Goal: Task Accomplishment & Management: Complete application form

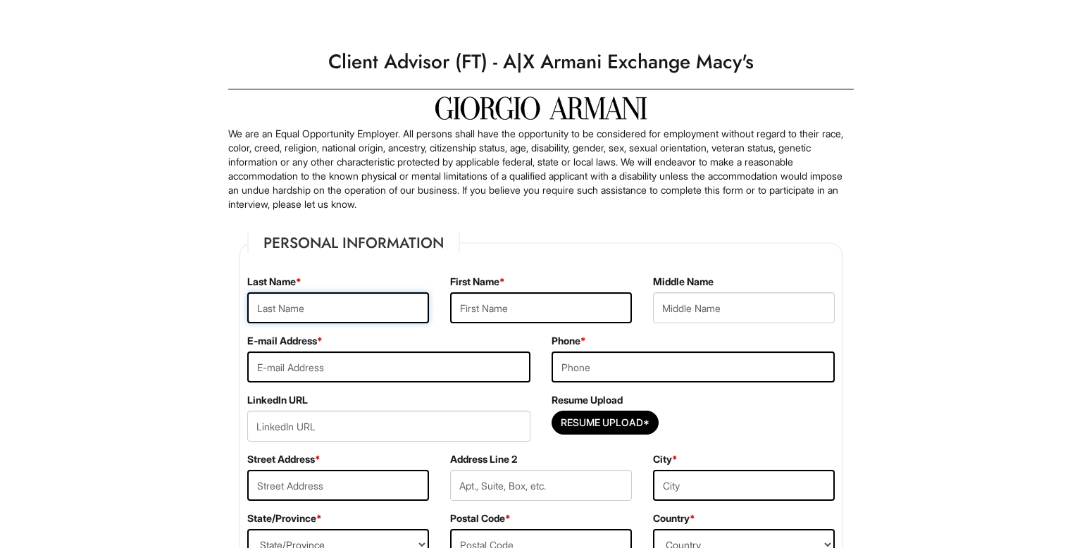
click at [348, 313] on input "text" at bounding box center [338, 307] width 182 height 31
type input "[PERSON_NAME]"
type input "[STREET_ADDRESS]"
type input "unit 202"
type input "[GEOGRAPHIC_DATA]"
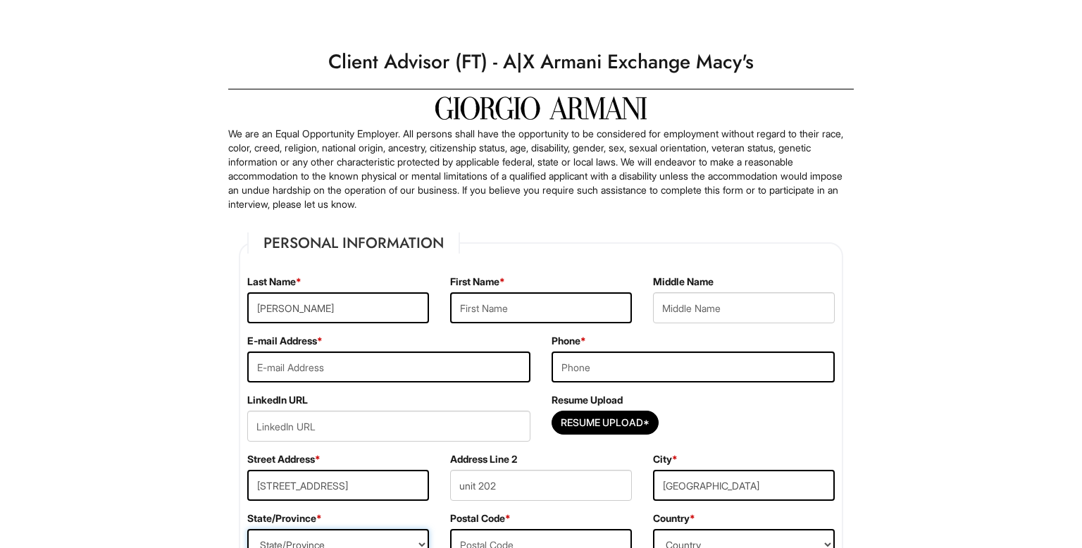
select select "FL"
type input "33179"
select select "[GEOGRAPHIC_DATA]"
click at [406, 304] on input "[PERSON_NAME]" at bounding box center [338, 307] width 182 height 31
type input "E"
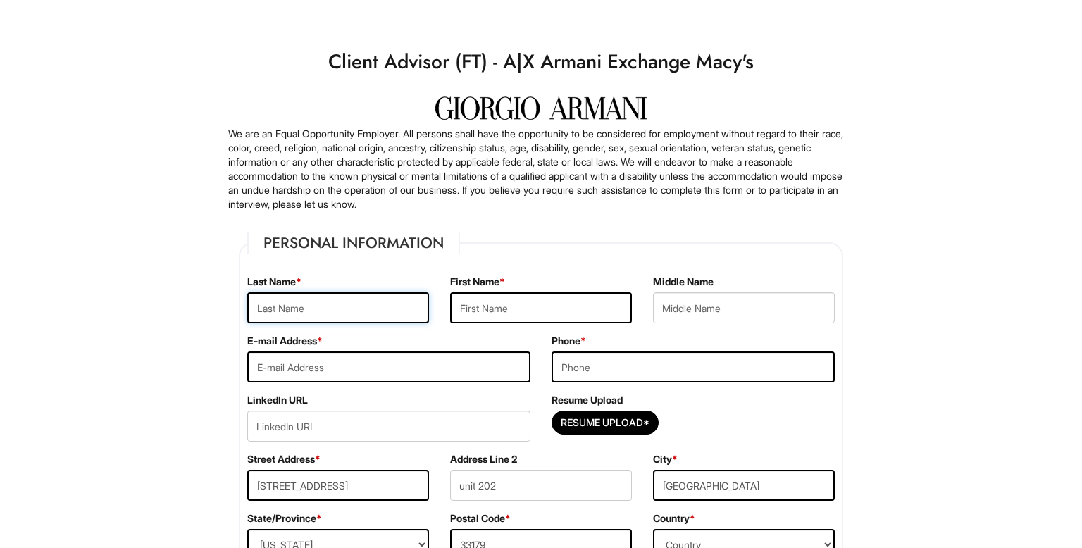
click at [403, 304] on input "text" at bounding box center [338, 307] width 182 height 31
type input "[PERSON_NAME]"
type input "[EMAIL_ADDRESS][DOMAIN_NAME]"
type input "9546810942"
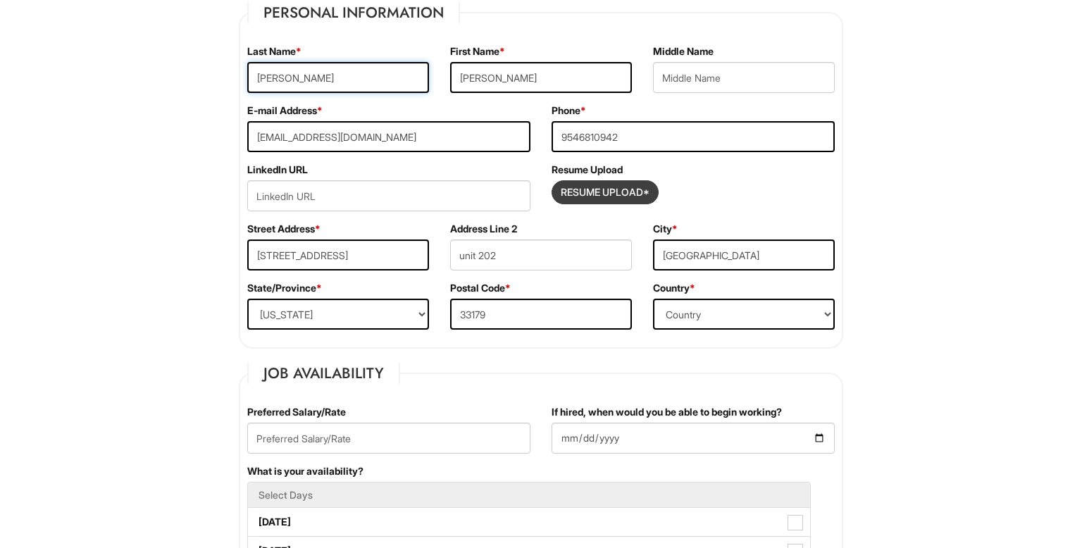
scroll to position [231, 0]
click at [631, 189] on input "Resume Upload*" at bounding box center [605, 191] width 106 height 23
type input "C:\fakepath\resume4.pdf"
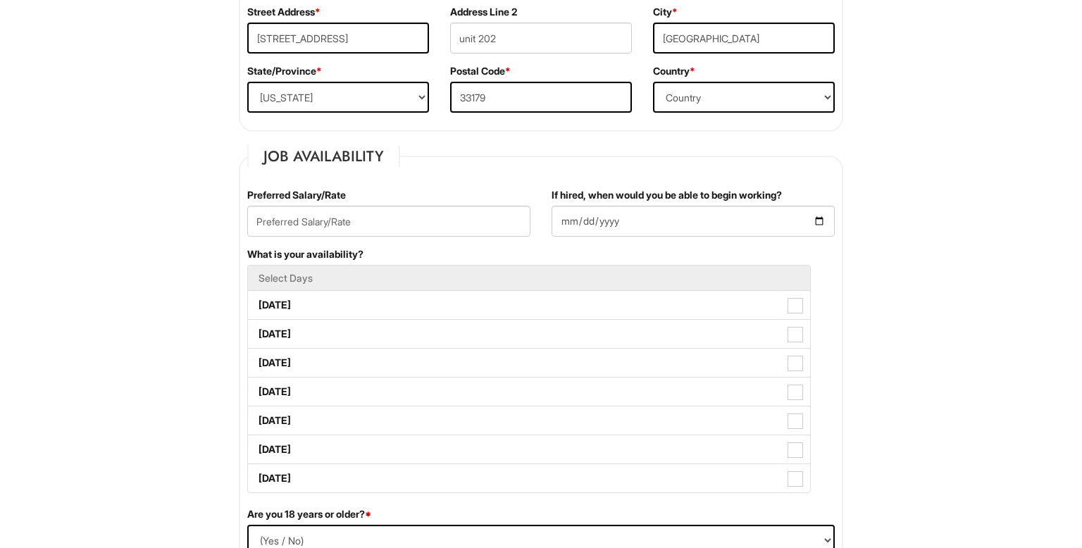
scroll to position [462, 0]
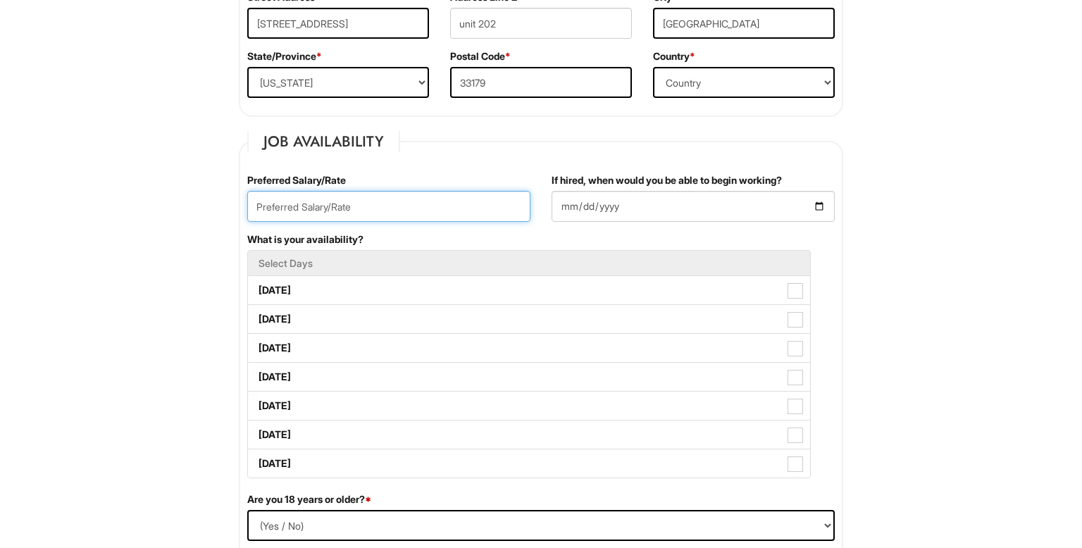
click at [430, 207] on input "text" at bounding box center [388, 206] width 283 height 31
type input "18 dollars an hour"
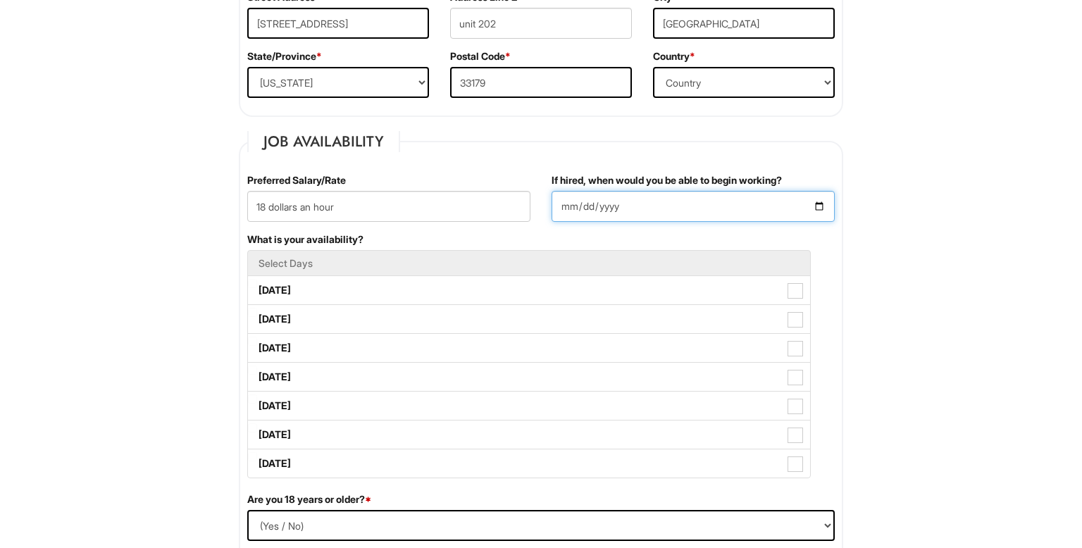
click at [666, 199] on input "If hired, when would you be able to begin working?" at bounding box center [692, 206] width 283 height 31
click at [823, 206] on input "If hired, when would you be able to begin working?" at bounding box center [692, 206] width 283 height 31
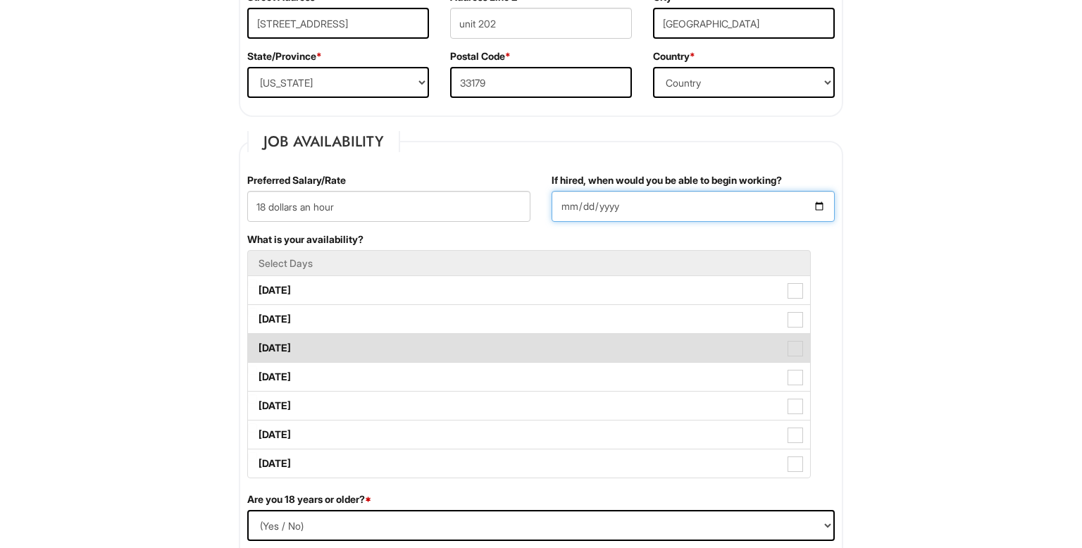
type input "2025-08-18"
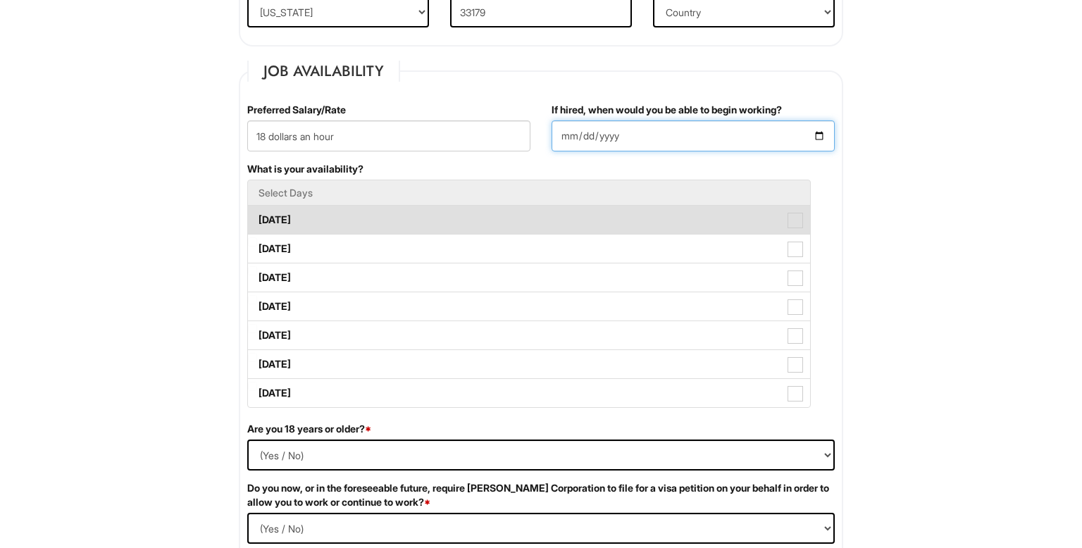
scroll to position [529, 0]
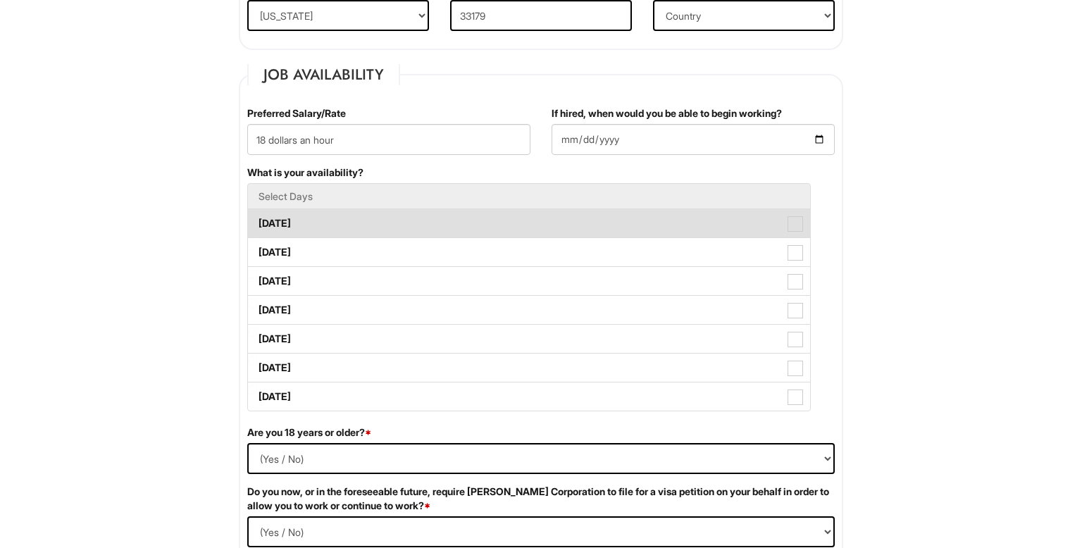
click at [523, 228] on label "Monday" at bounding box center [529, 223] width 562 height 28
click at [257, 221] on Available_Monday "Monday" at bounding box center [252, 216] width 9 height 9
checkbox Available_Monday "true"
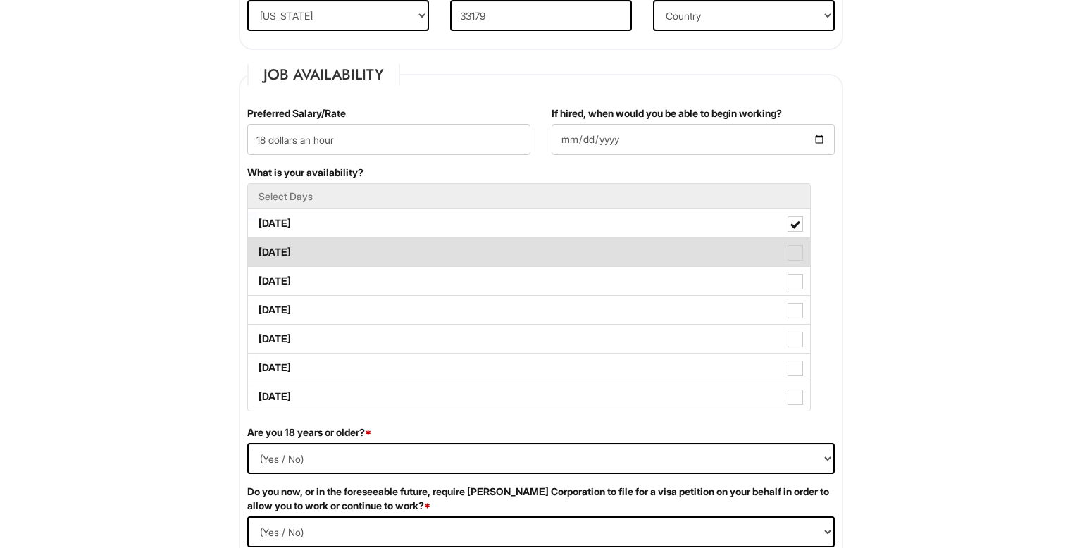
click at [525, 251] on label "Tuesday" at bounding box center [529, 252] width 562 height 28
click at [257, 250] on Available_Tuesday "Tuesday" at bounding box center [252, 245] width 9 height 9
checkbox Available_Tuesday "true"
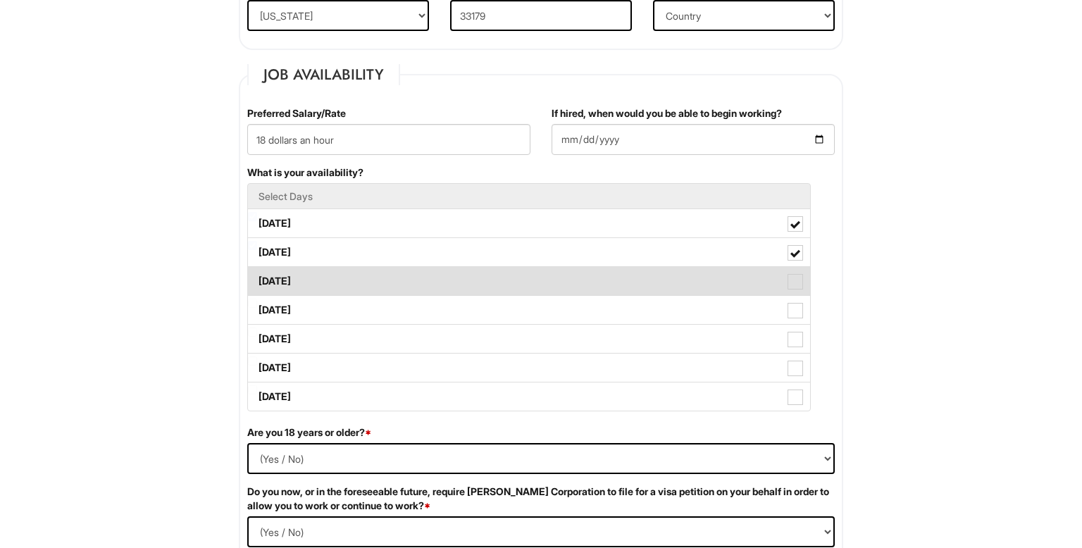
click at [533, 271] on label "Wednesday" at bounding box center [529, 281] width 562 height 28
click at [257, 271] on Available_Wednesday "Wednesday" at bounding box center [252, 274] width 9 height 9
checkbox Available_Wednesday "true"
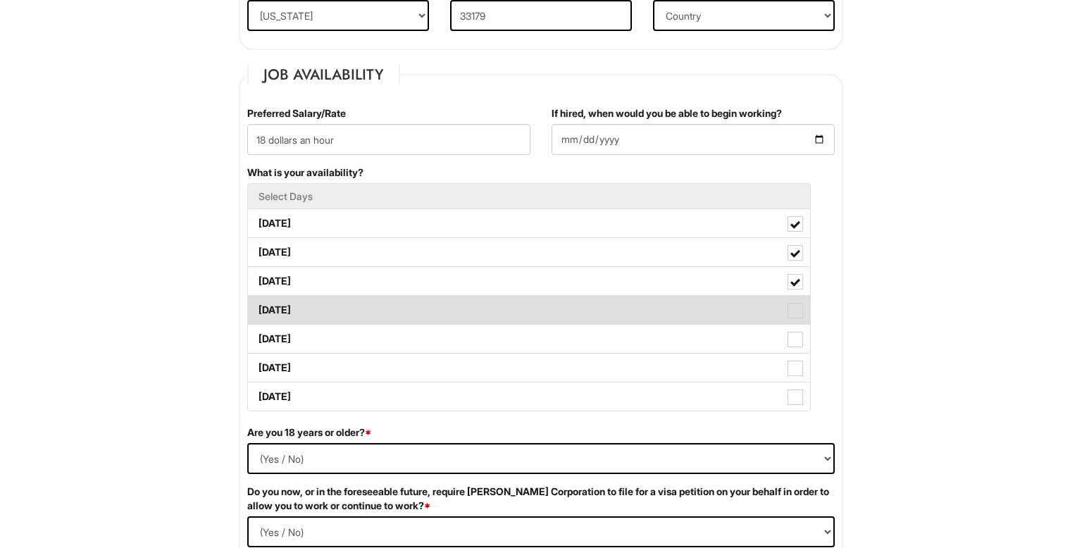
click at [537, 317] on label "Thursday" at bounding box center [529, 310] width 562 height 28
click at [257, 308] on Available_Thursday "Thursday" at bounding box center [252, 303] width 9 height 9
checkbox Available_Thursday "true"
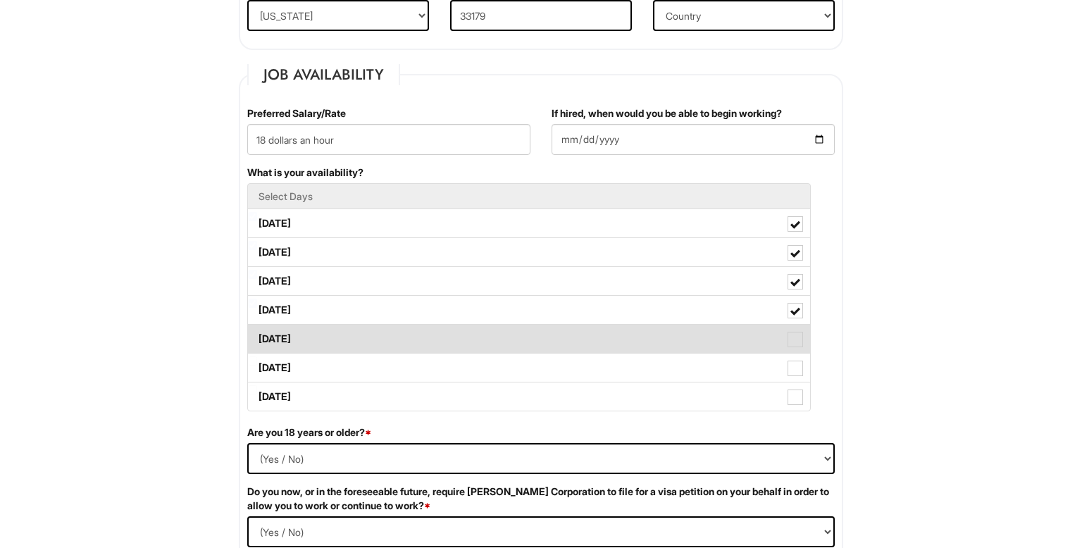
click at [542, 340] on label "Friday" at bounding box center [529, 339] width 562 height 28
click at [257, 337] on Available_Friday "Friday" at bounding box center [252, 331] width 9 height 9
checkbox Available_Friday "true"
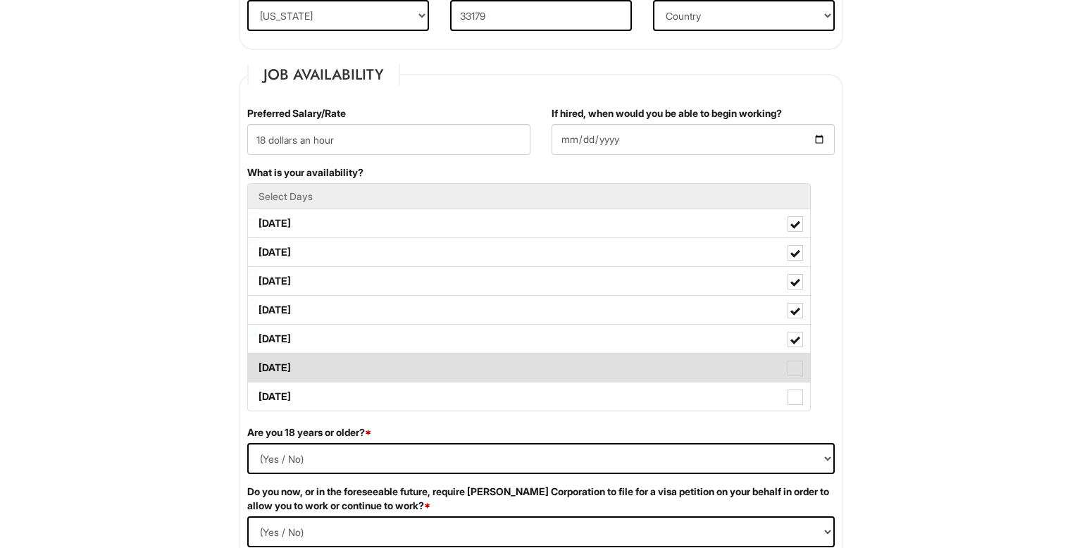
click at [546, 361] on label "Saturday" at bounding box center [529, 368] width 562 height 28
click at [257, 361] on Available_Saturday "Saturday" at bounding box center [252, 360] width 9 height 9
checkbox Available_Saturday "true"
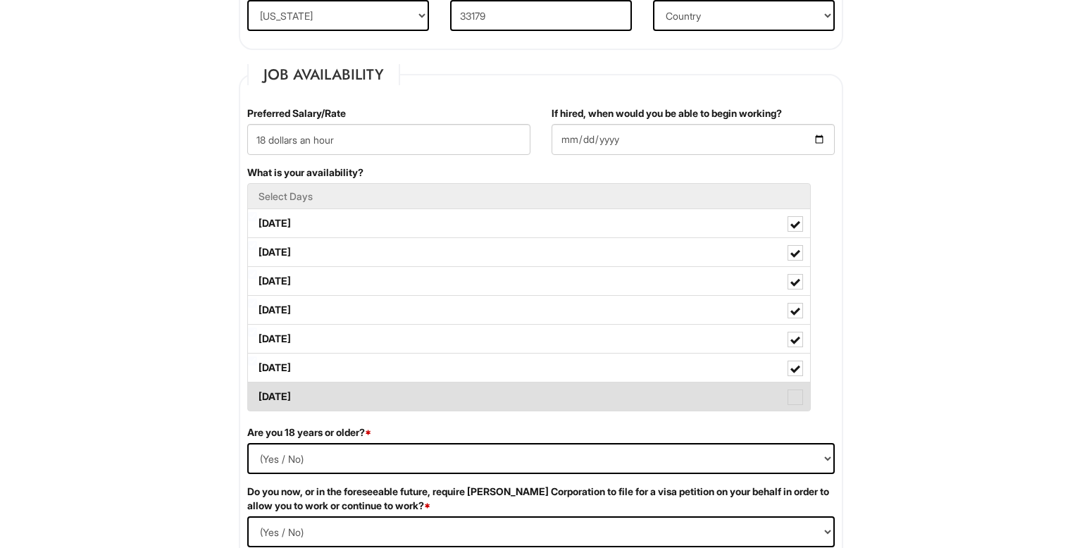
click at [544, 382] on label "Sunday" at bounding box center [529, 396] width 562 height 28
click at [257, 385] on Available_Sunday "Sunday" at bounding box center [252, 389] width 9 height 9
checkbox Available_Sunday "true"
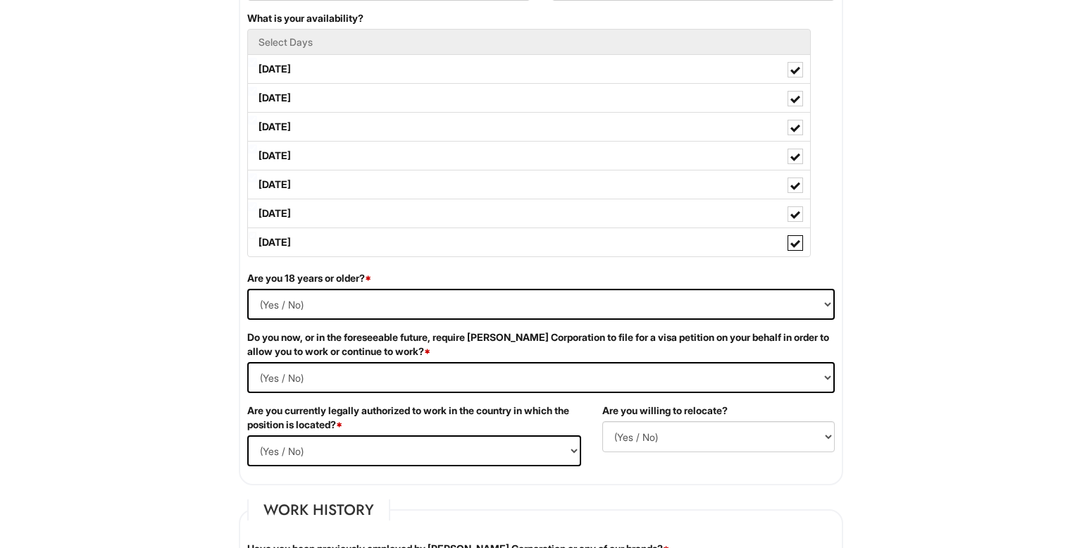
scroll to position [689, 0]
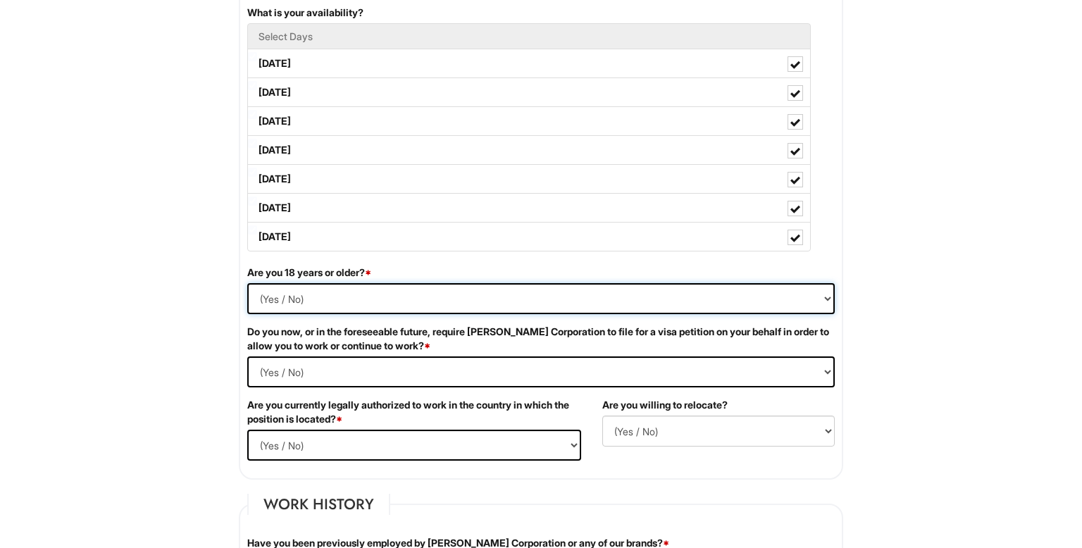
click at [470, 285] on select "(Yes / No) Yes No" at bounding box center [540, 298] width 587 height 31
select select "Yes"
click at [247, 283] on select "(Yes / No) Yes No" at bounding box center [540, 298] width 587 height 31
click at [405, 358] on Required "(Yes / No) Yes No" at bounding box center [540, 371] width 587 height 31
select Required "No"
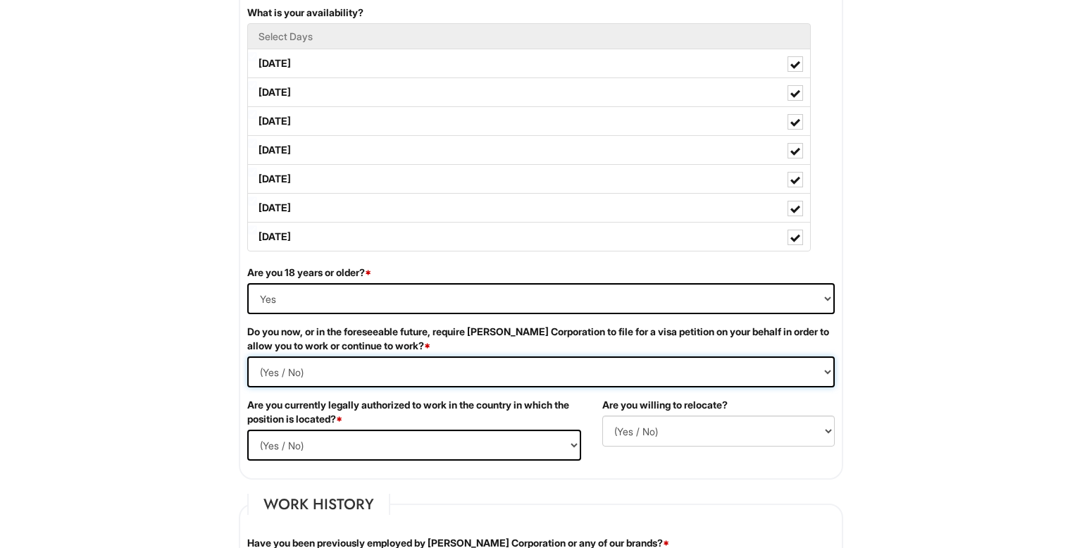
click at [247, 356] on Required "(Yes / No) Yes No" at bounding box center [540, 371] width 587 height 31
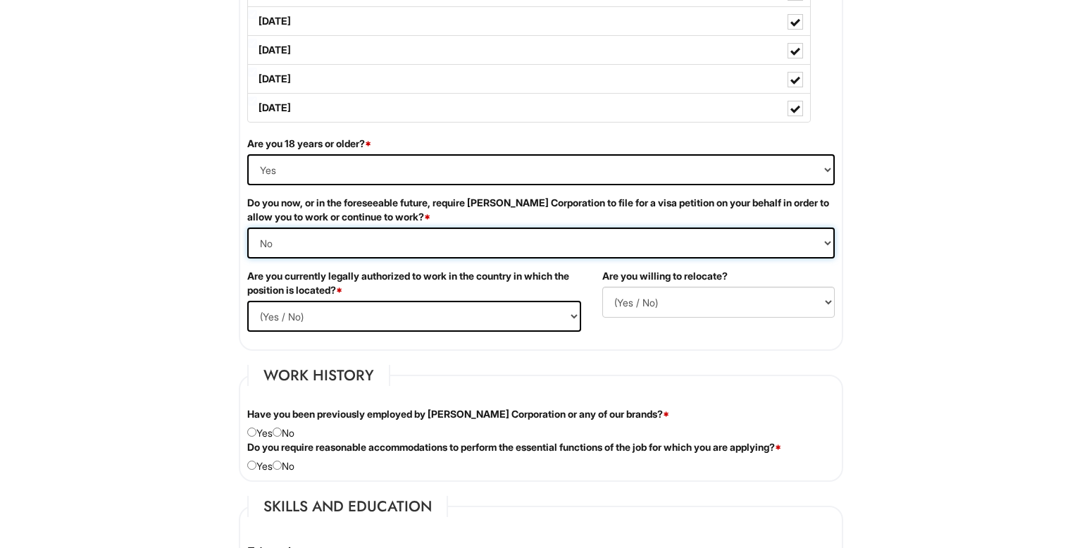
scroll to position [833, 0]
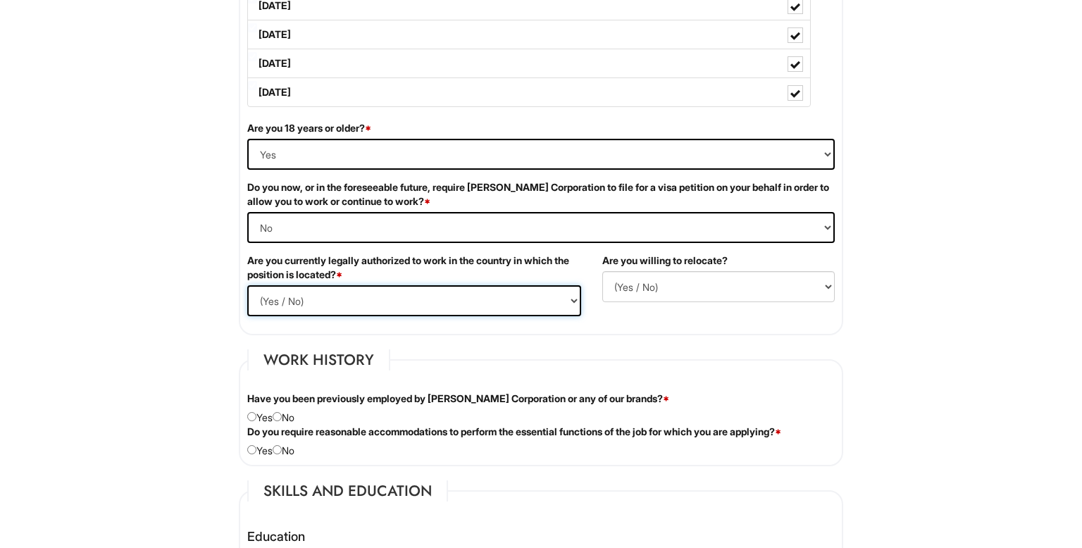
click at [473, 301] on select "(Yes / No) Yes No" at bounding box center [414, 300] width 334 height 31
select select "Yes"
click at [247, 285] on select "(Yes / No) Yes No" at bounding box center [414, 300] width 334 height 31
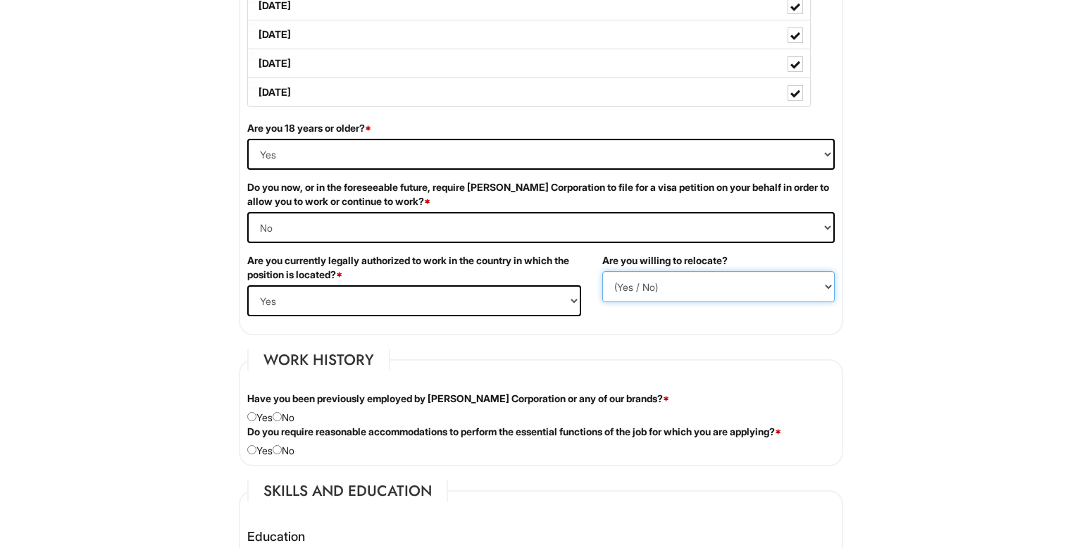
click at [658, 276] on select "(Yes / No) No Yes" at bounding box center [718, 286] width 232 height 31
select select "Y"
click at [602, 271] on select "(Yes / No) No Yes" at bounding box center [718, 286] width 232 height 31
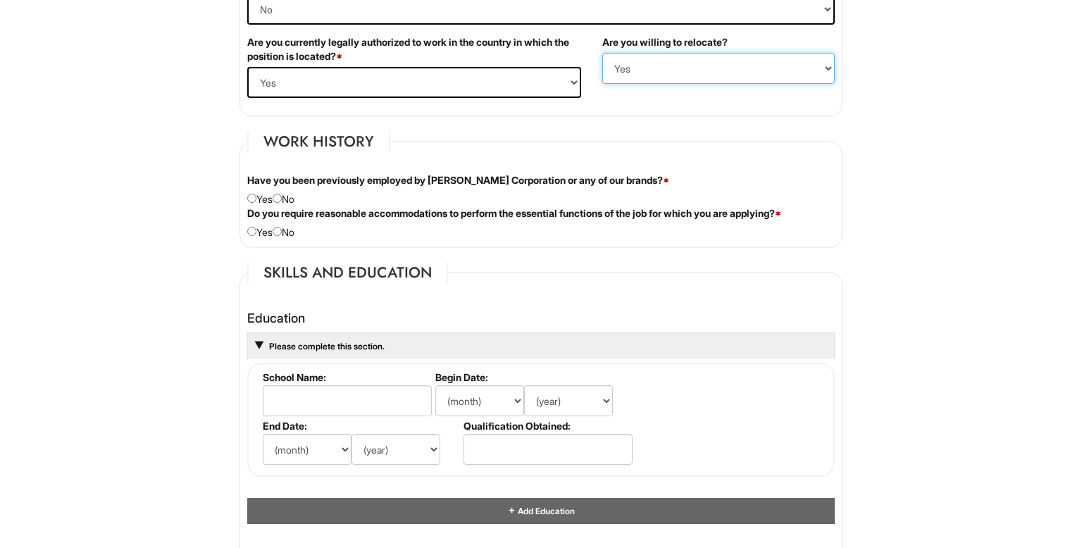
scroll to position [1054, 0]
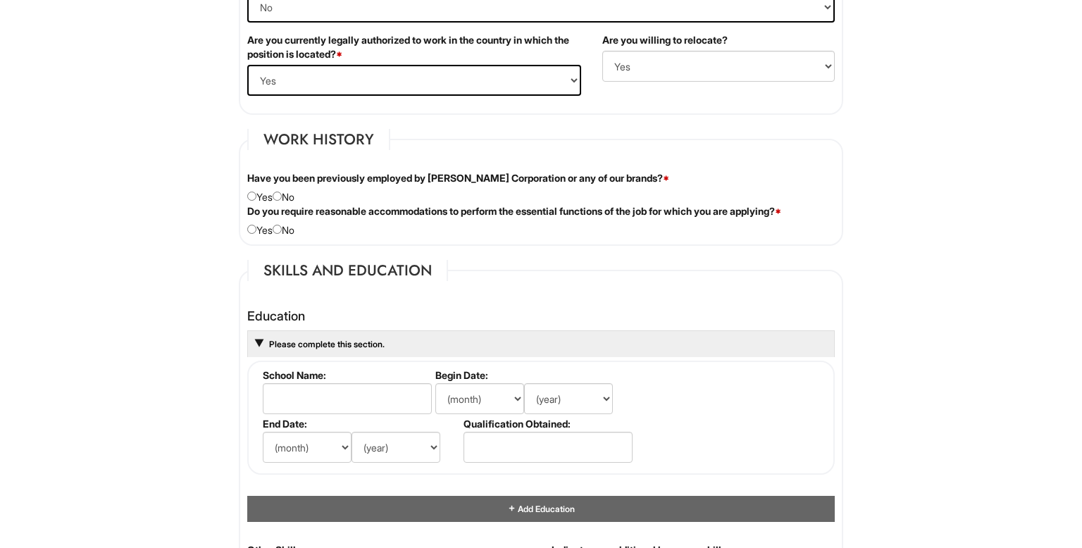
click at [296, 190] on div "Have you been previously employed by Giorgio Armani Corporation or any of our b…" at bounding box center [541, 187] width 608 height 33
click at [282, 192] on input "radio" at bounding box center [277, 196] width 9 height 9
radio input "true"
click at [282, 225] on input "radio" at bounding box center [277, 229] width 9 height 9
radio input "true"
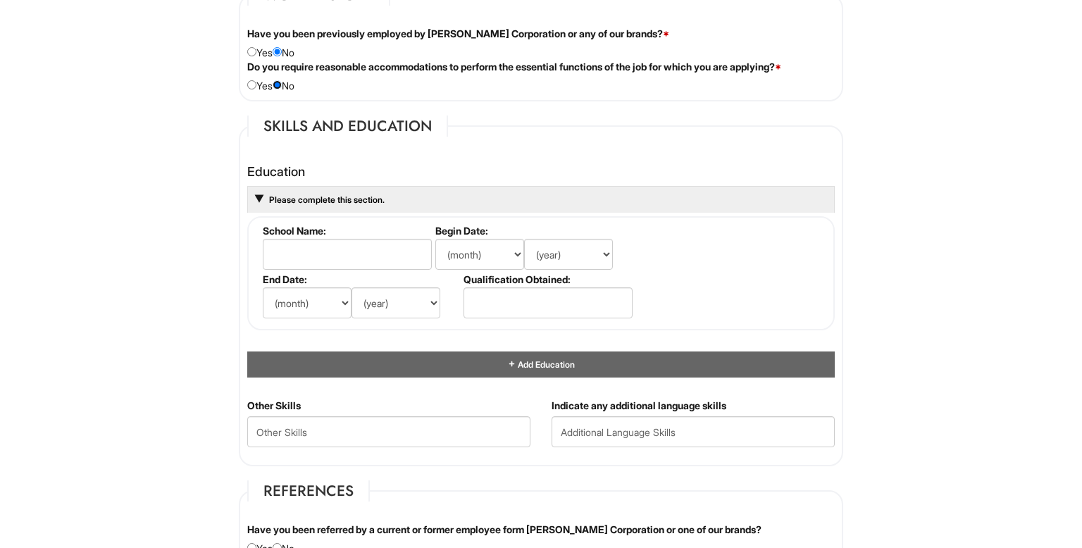
scroll to position [1199, 0]
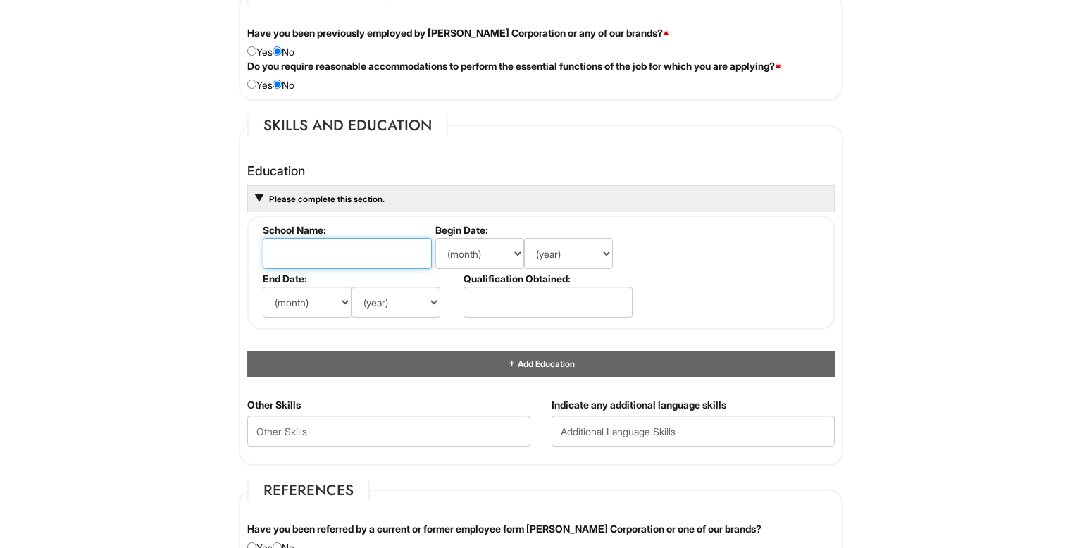
click at [288, 247] on input "text" at bounding box center [347, 253] width 169 height 31
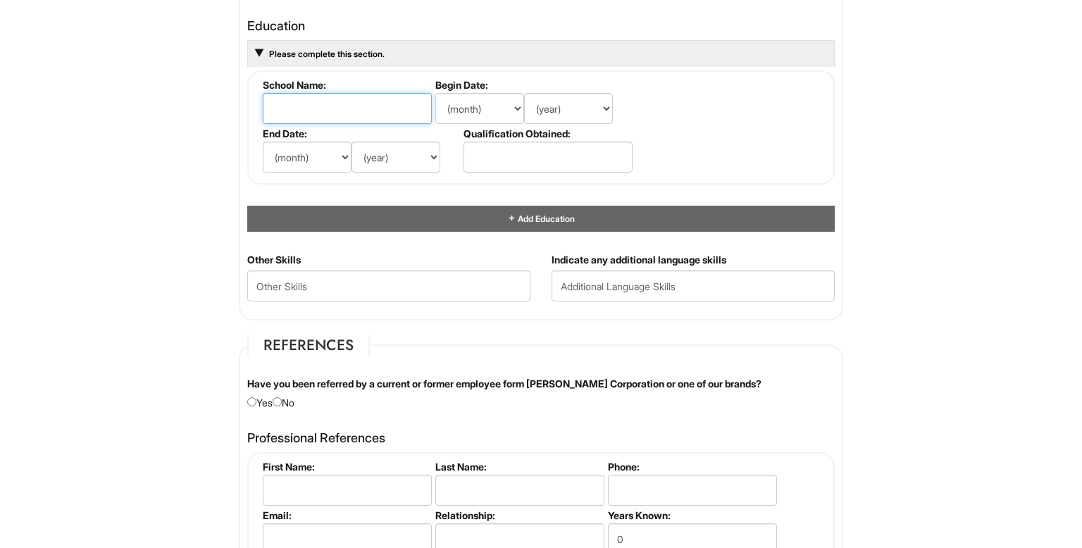
scroll to position [1351, 0]
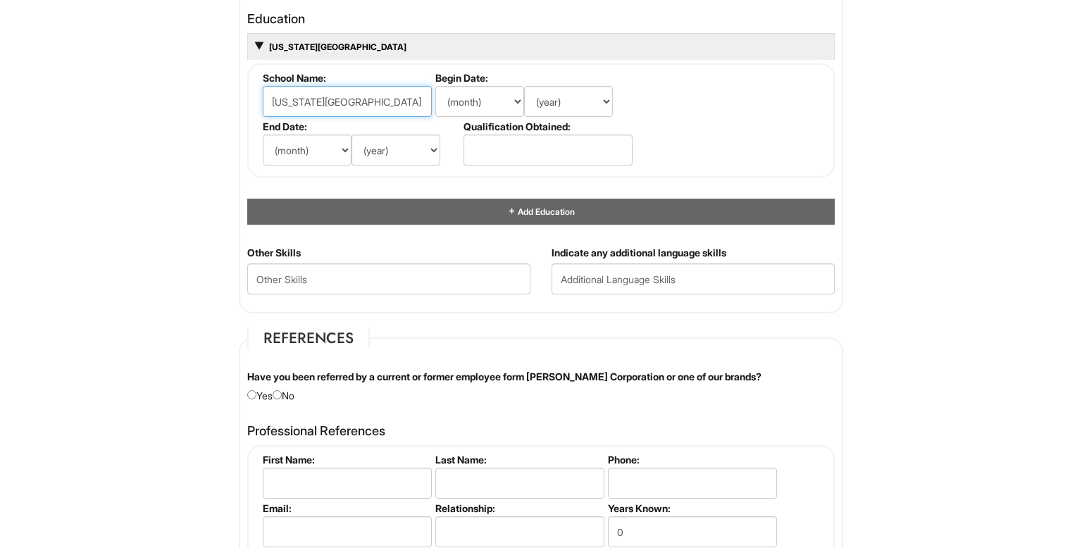
type input "Florida International University"
click at [508, 86] on select "(month) Jan Feb Mar Apr May Jun Jul Aug Sep Oct Nov Dec" at bounding box center [479, 101] width 89 height 31
select select "6"
click at [435, 86] on select "(month) Jan Feb Mar Apr May Jun Jul Aug Sep Oct Nov Dec" at bounding box center [479, 101] width 89 height 31
click at [582, 107] on select "(year) 2029 2028 2027 2026 2025 2024 2023 2022 2021 2020 2019 2018 2017 2016 20…" at bounding box center [568, 101] width 89 height 31
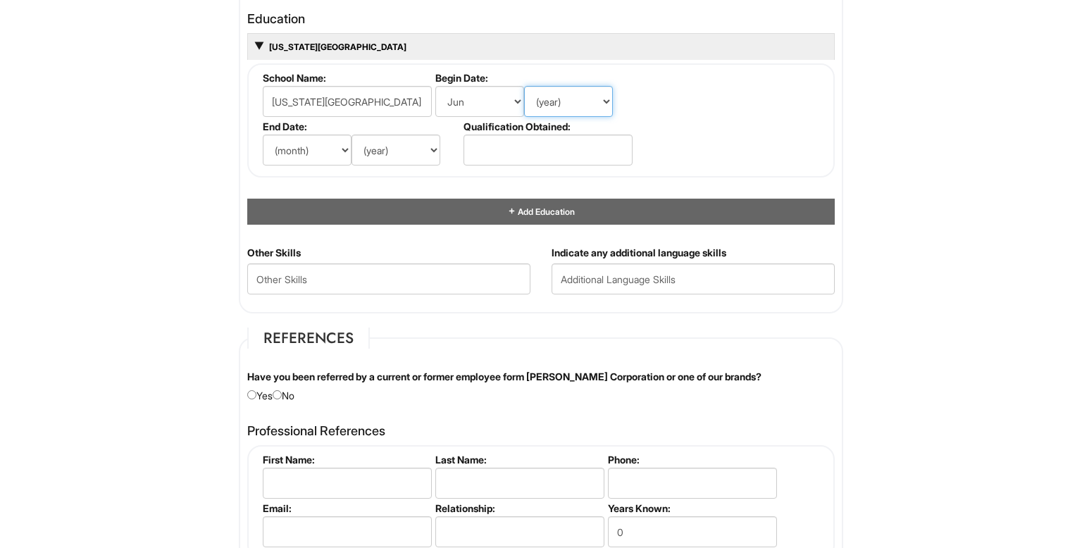
select select "2020"
click at [524, 86] on select "(year) 2029 2028 2027 2026 2025 2024 2023 2022 2021 2020 2019 2018 2017 2016 20…" at bounding box center [568, 101] width 89 height 31
click at [330, 146] on select "(month) Jan Feb Mar Apr May Jun Jul Aug Sep Oct Nov Dec" at bounding box center [307, 150] width 89 height 31
select select "4"
click at [263, 135] on select "(month) Jan Feb Mar Apr May Jun Jul Aug Sep Oct Nov Dec" at bounding box center [307, 150] width 89 height 31
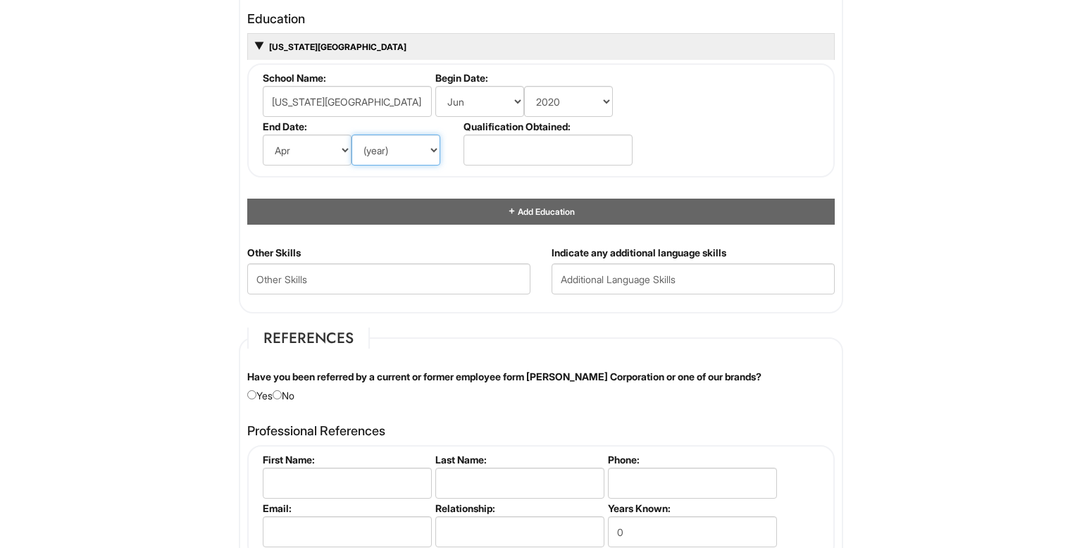
click at [435, 135] on select "(year) 2029 2028 2027 2026 2025 2024 2023 2022 2021 2020 2019 2018 2017 2016 20…" at bounding box center [395, 150] width 89 height 31
select select "2024"
click at [351, 135] on select "(year) 2029 2028 2027 2026 2025 2024 2023 2022 2021 2020 2019 2018 2017 2016 20…" at bounding box center [395, 150] width 89 height 31
click at [544, 151] on input "text" at bounding box center [547, 150] width 169 height 31
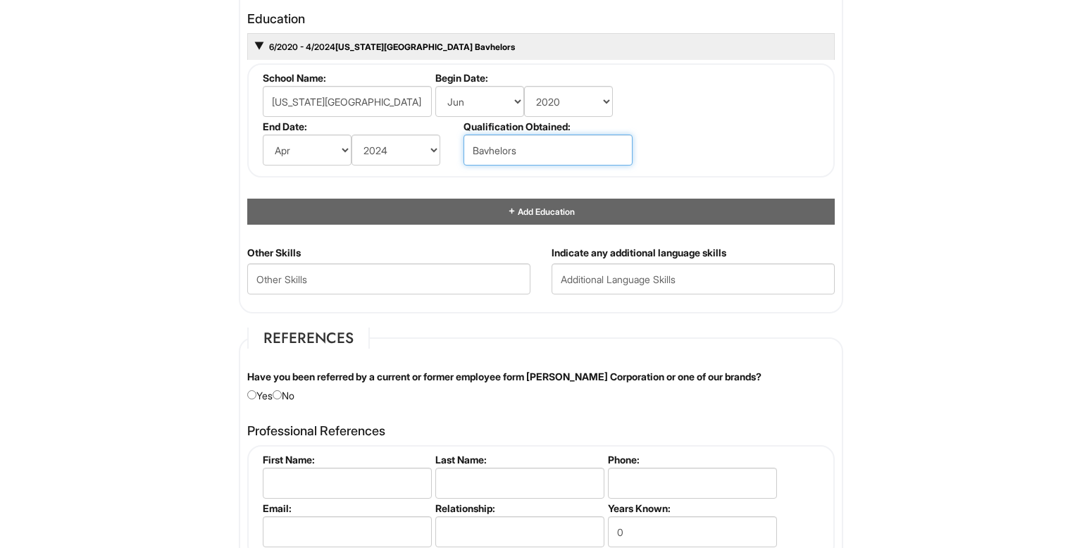
click at [489, 145] on input "Bavhelors" at bounding box center [547, 150] width 169 height 31
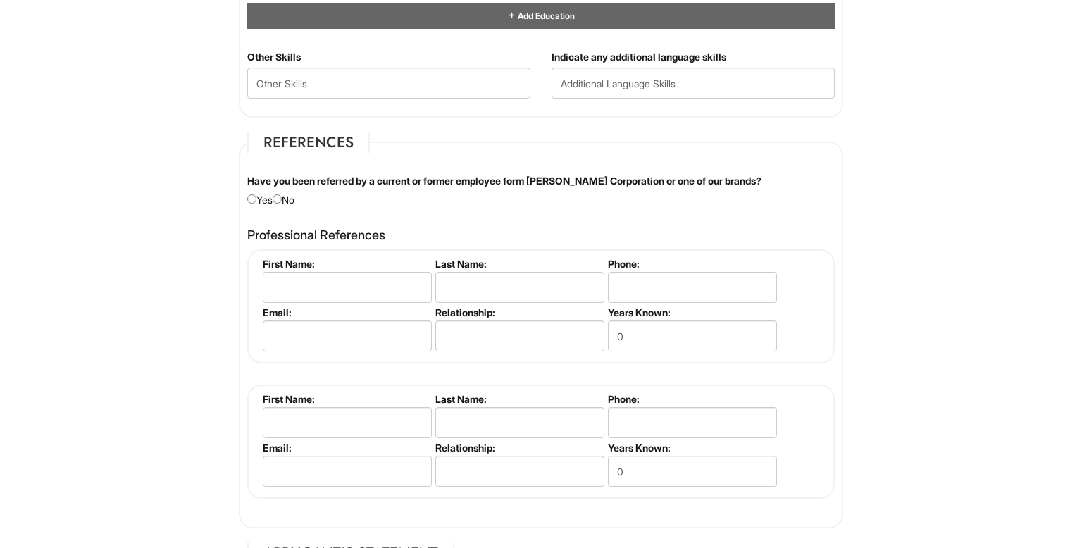
scroll to position [1552, 0]
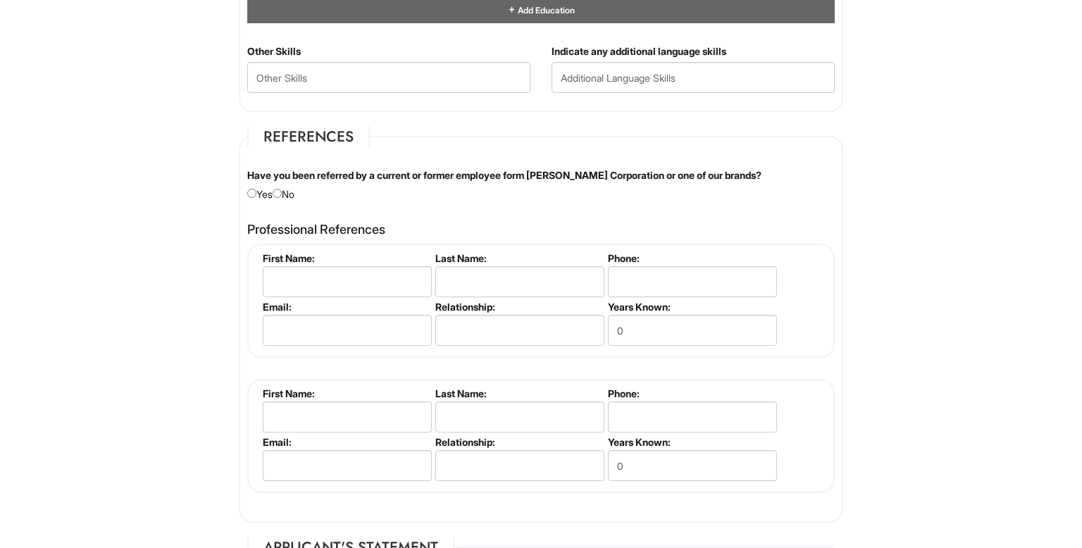
type input "Bachelors"
click at [658, 81] on input "text" at bounding box center [692, 77] width 283 height 31
type input "D"
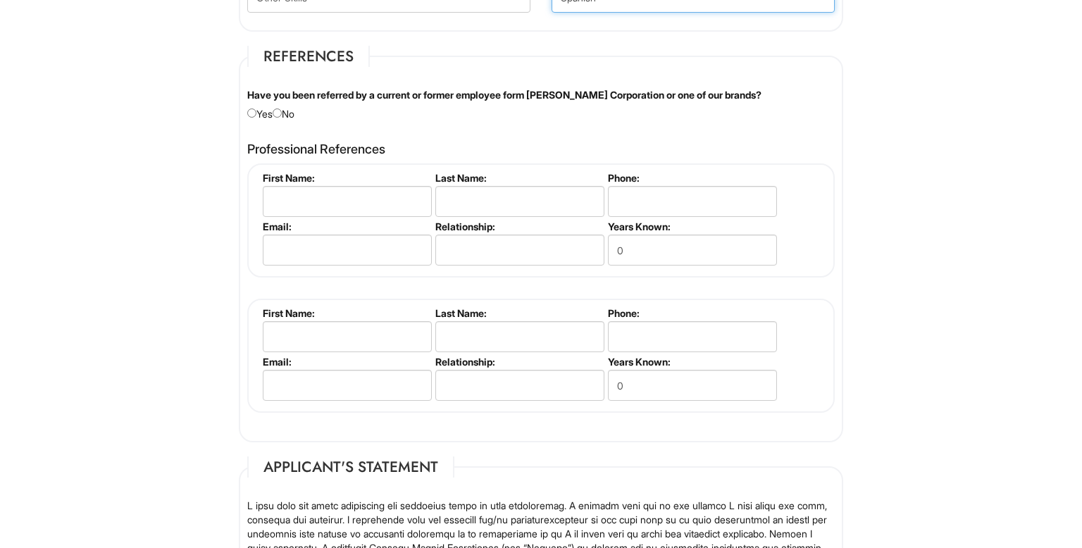
scroll to position [1639, 0]
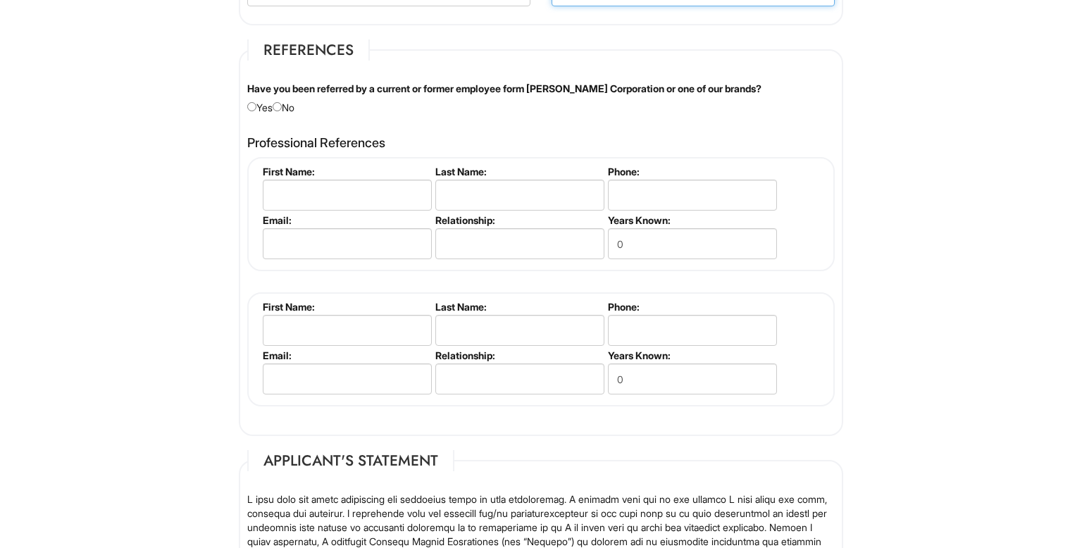
type input "Spanish"
click at [287, 108] on div "Have you been referred by a current or former employee form Giorgio Armani Corp…" at bounding box center [541, 98] width 608 height 33
click at [282, 102] on input "radio" at bounding box center [277, 106] width 9 height 9
radio input "true"
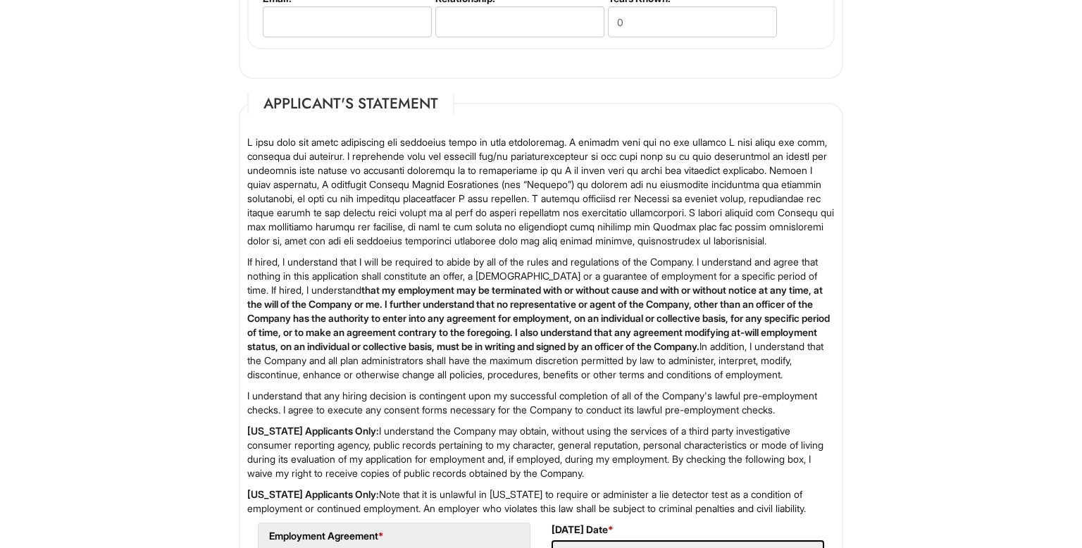
scroll to position [2253, 0]
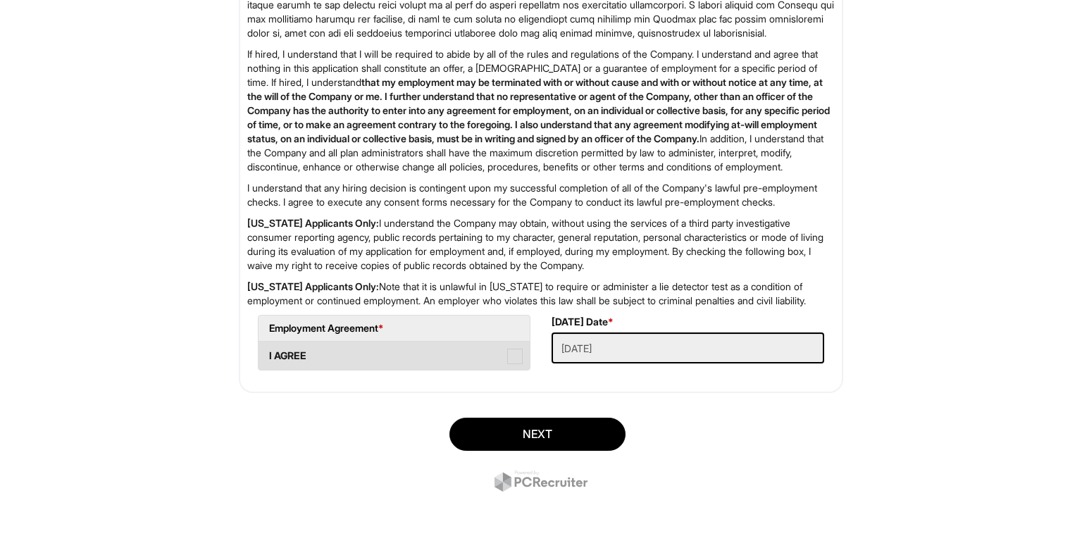
click at [522, 357] on span at bounding box center [514, 356] width 15 height 15
click at [268, 354] on AGREE "I AGREE" at bounding box center [262, 348] width 9 height 9
checkbox AGREE "true"
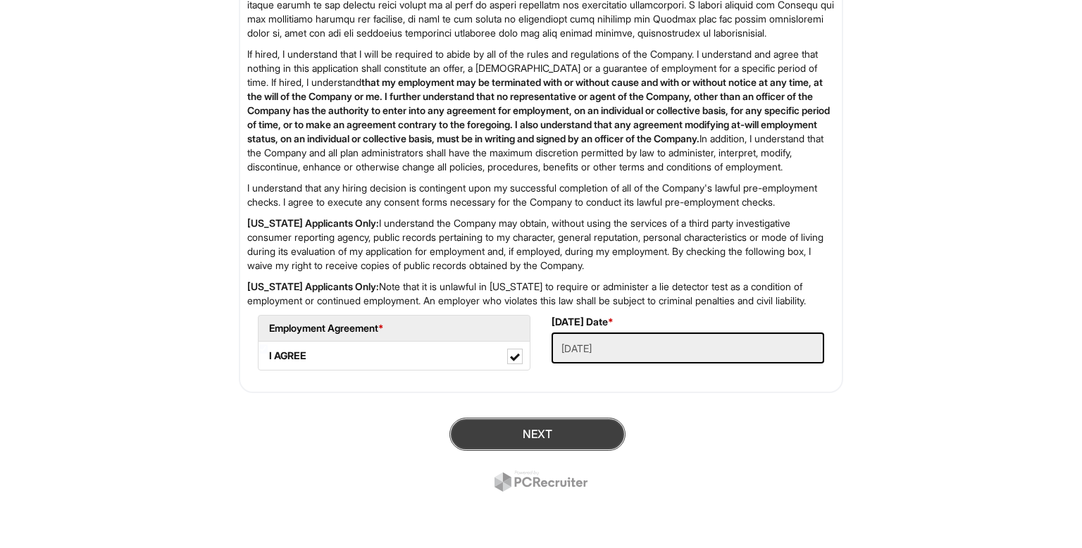
click at [568, 433] on button "Next" at bounding box center [537, 434] width 176 height 33
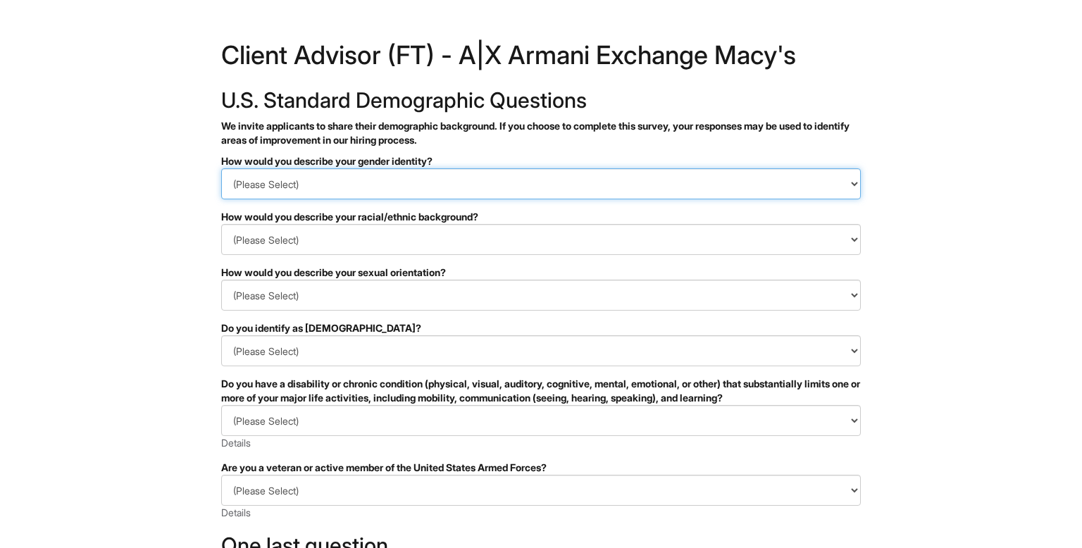
click at [515, 183] on select "(Please Select) Man Woman Non-binary I prefer to self-describe I don't wish to …" at bounding box center [540, 183] width 639 height 31
select select "Man"
click at [221, 168] on select "(Please Select) Man Woman Non-binary I prefer to self-describe I don't wish to …" at bounding box center [540, 183] width 639 height 31
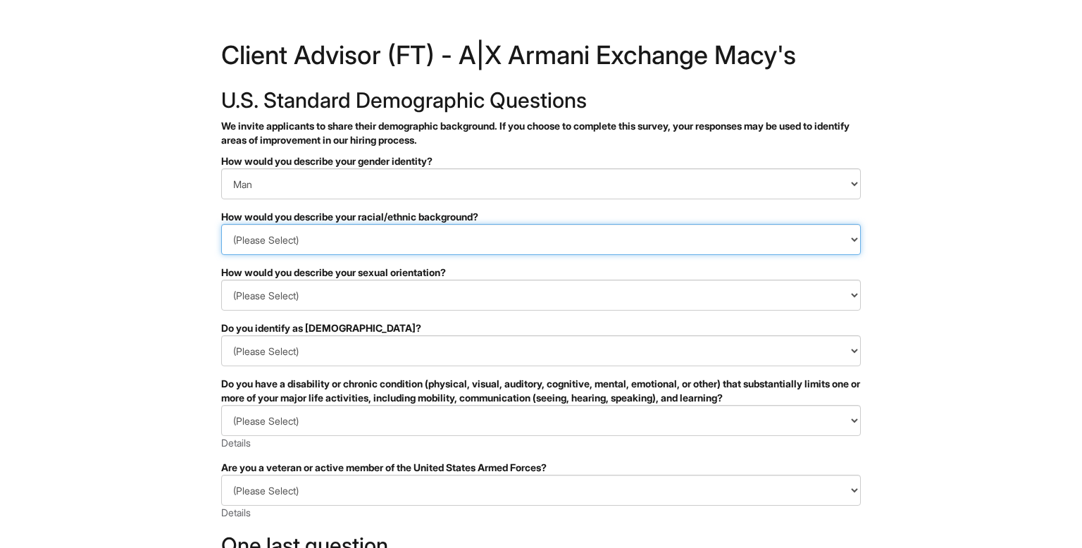
click at [434, 231] on select "(Please Select) Black or of African descent East Asian Hispanic, Latinx or of S…" at bounding box center [540, 239] width 639 height 31
select select "Hispanic, Latinx or of Spanish Origin"
click at [221, 224] on select "(Please Select) Black or of African descent East Asian Hispanic, Latinx or of S…" at bounding box center [540, 239] width 639 height 31
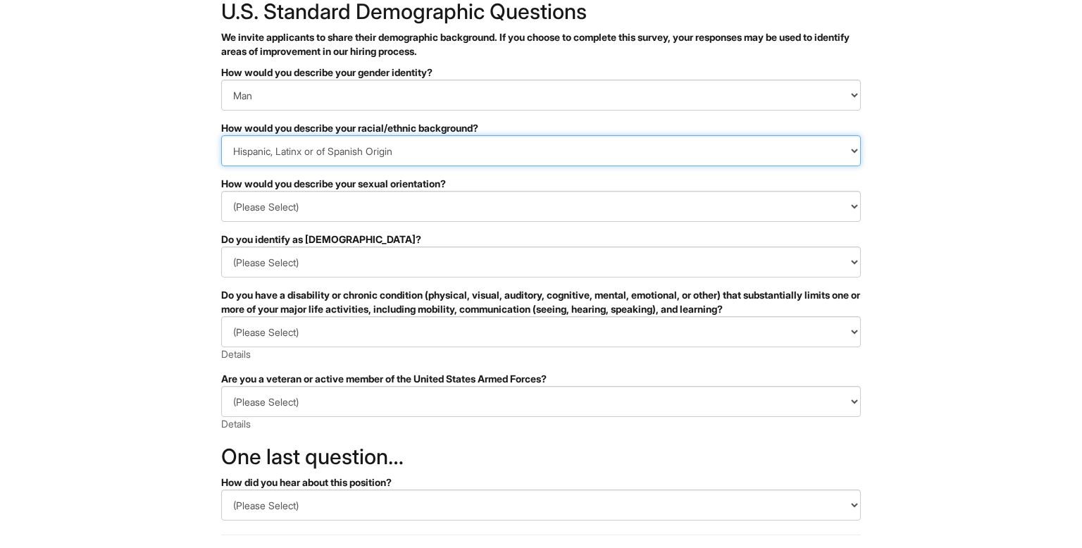
scroll to position [93, 0]
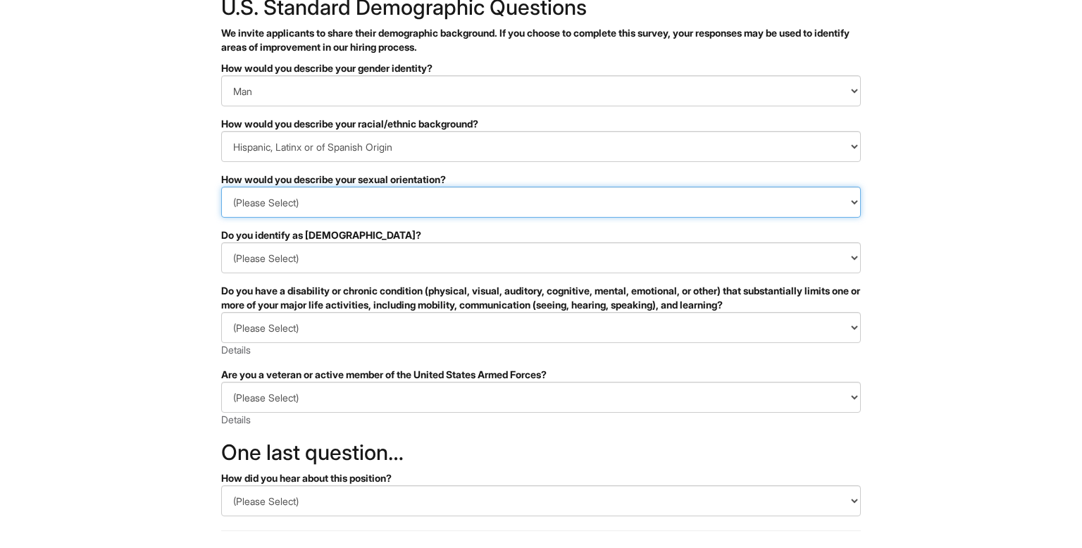
click at [466, 192] on select "(Please Select) Asexual Bisexual and/or pansexual Gay Heterosexual Lesbian Quee…" at bounding box center [540, 202] width 639 height 31
select select "I don't wish to answer"
click at [221, 187] on select "(Please Select) Asexual Bisexual and/or pansexual Gay Heterosexual Lesbian Quee…" at bounding box center [540, 202] width 639 height 31
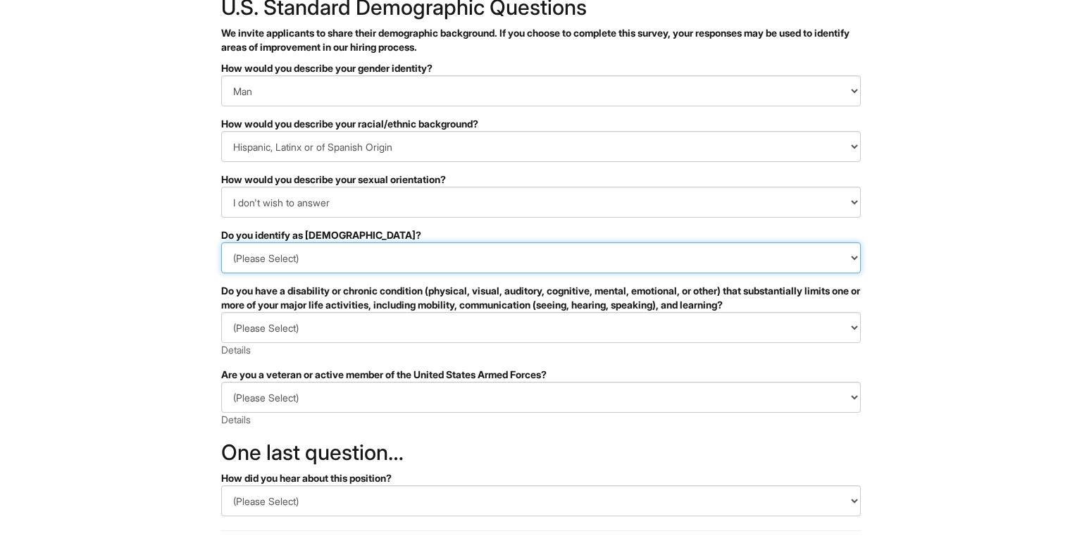
click at [425, 250] on select "(Please Select) Yes No I prefer to self-describe I don't wish to answer" at bounding box center [540, 257] width 639 height 31
select select "No"
click at [221, 242] on select "(Please Select) Yes No I prefer to self-describe I don't wish to answer" at bounding box center [540, 257] width 639 height 31
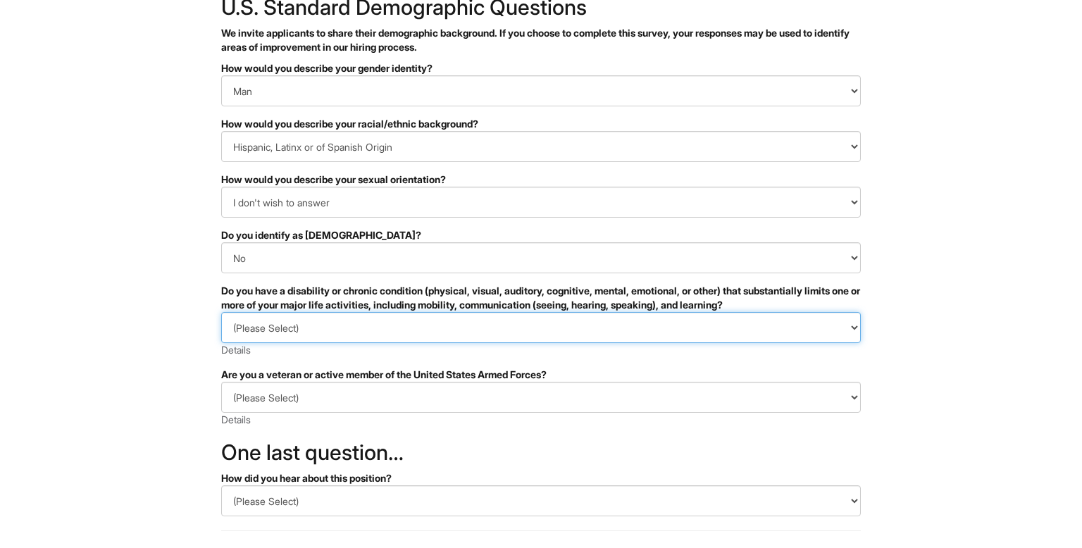
click at [395, 322] on select "(Please Select) YES, I HAVE A DISABILITY (or previously had a disability) NO, I…" at bounding box center [540, 327] width 639 height 31
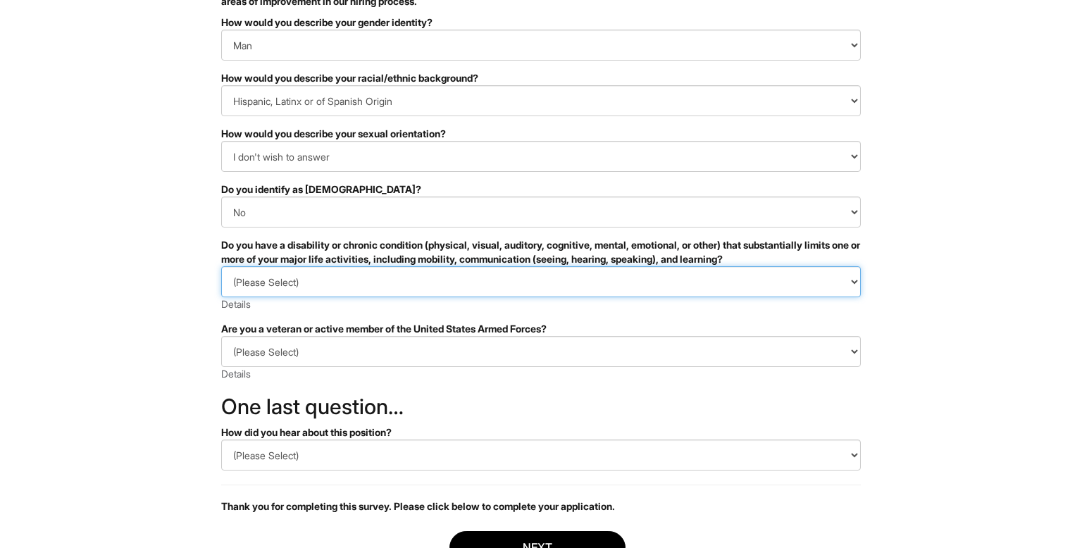
scroll to position [135, 0]
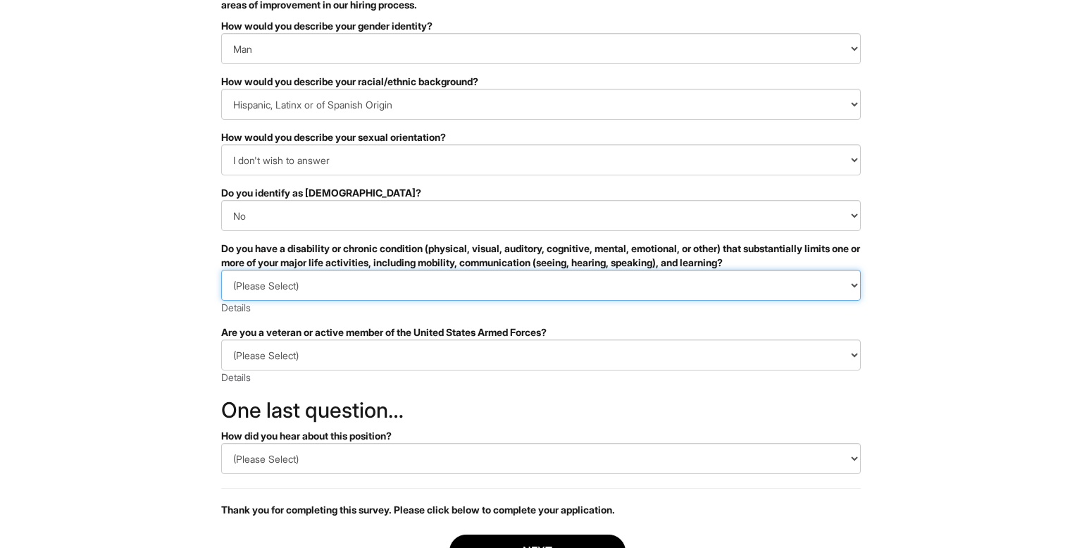
click at [426, 273] on select "(Please Select) YES, I HAVE A DISABILITY (or previously had a disability) NO, I…" at bounding box center [540, 285] width 639 height 31
select select "NO, I DON'T HAVE A DISABILITY"
click at [221, 270] on select "(Please Select) YES, I HAVE A DISABILITY (or previously had a disability) NO, I…" at bounding box center [540, 285] width 639 height 31
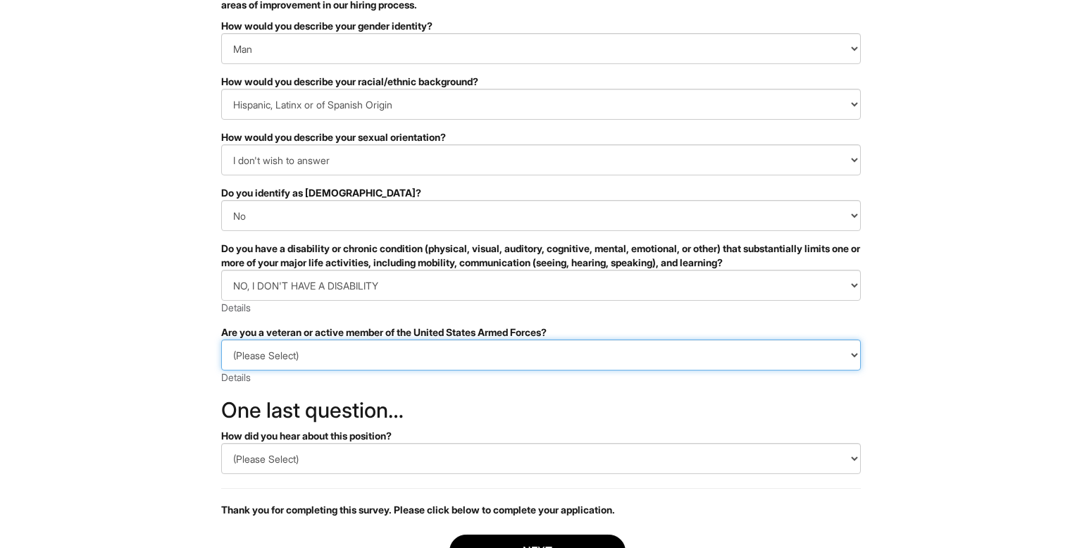
click at [398, 351] on select "(Please Select) I IDENTIFY AS ONE OR MORE OF THE CLASSIFICATIONS OF PROTECTED V…" at bounding box center [540, 354] width 639 height 31
select select "I AM NOT A PROTECTED VETERAN"
click at [221, 339] on select "(Please Select) I IDENTIFY AS ONE OR MORE OF THE CLASSIFICATIONS OF PROTECTED V…" at bounding box center [540, 354] width 639 height 31
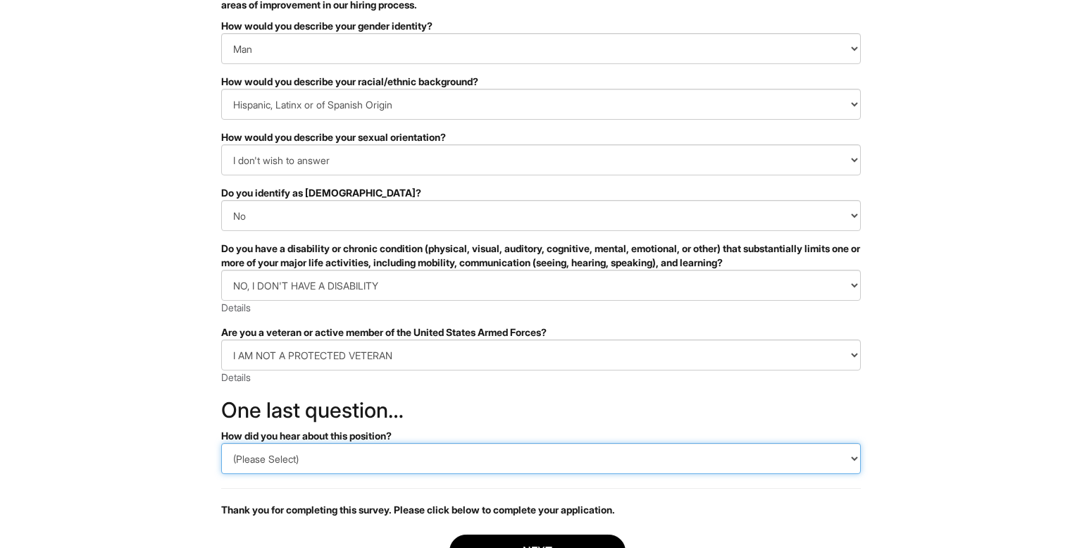
click at [377, 461] on select "(Please Select) CareerBuilder Indeed LinkedIn Monster Referral Other" at bounding box center [540, 458] width 639 height 31
select select "Other"
click at [221, 443] on select "(Please Select) CareerBuilder Indeed LinkedIn Monster Referral Other" at bounding box center [540, 458] width 639 height 31
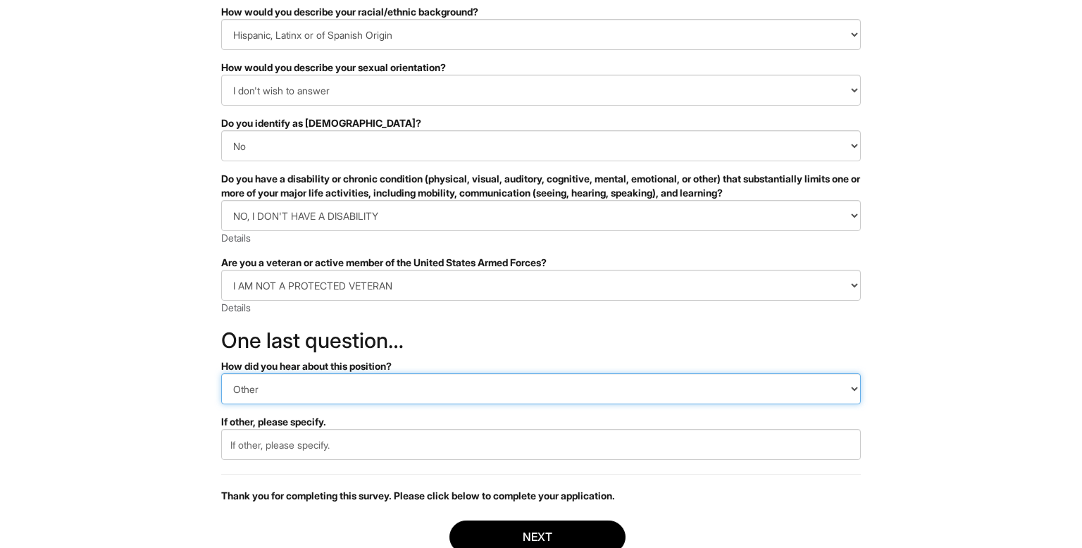
scroll to position [206, 0]
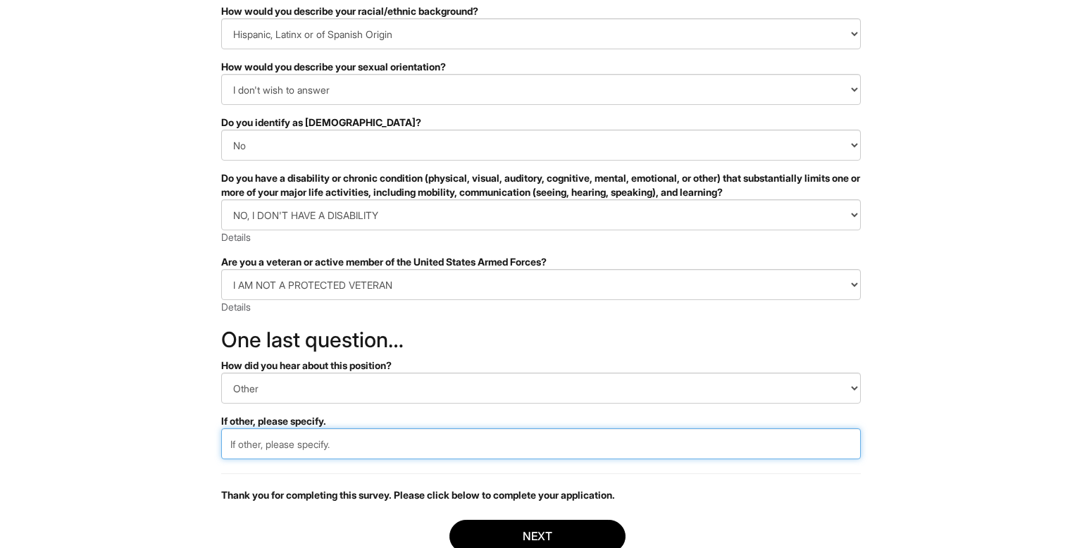
click at [363, 432] on input "text" at bounding box center [540, 443] width 639 height 31
click at [363, 449] on input "text" at bounding box center [540, 443] width 639 height 31
type input "Google"
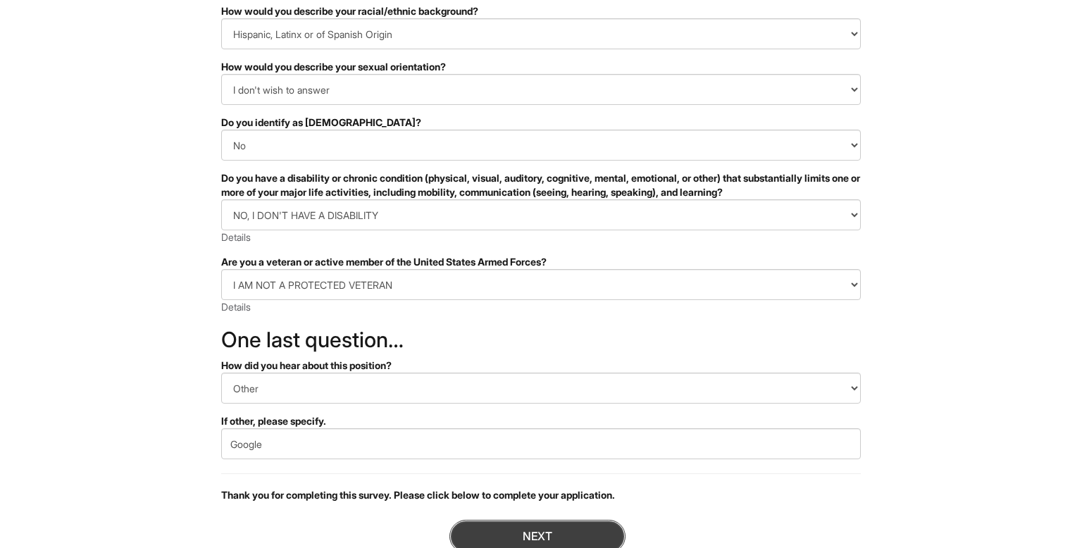
click at [501, 529] on button "Next" at bounding box center [537, 536] width 176 height 33
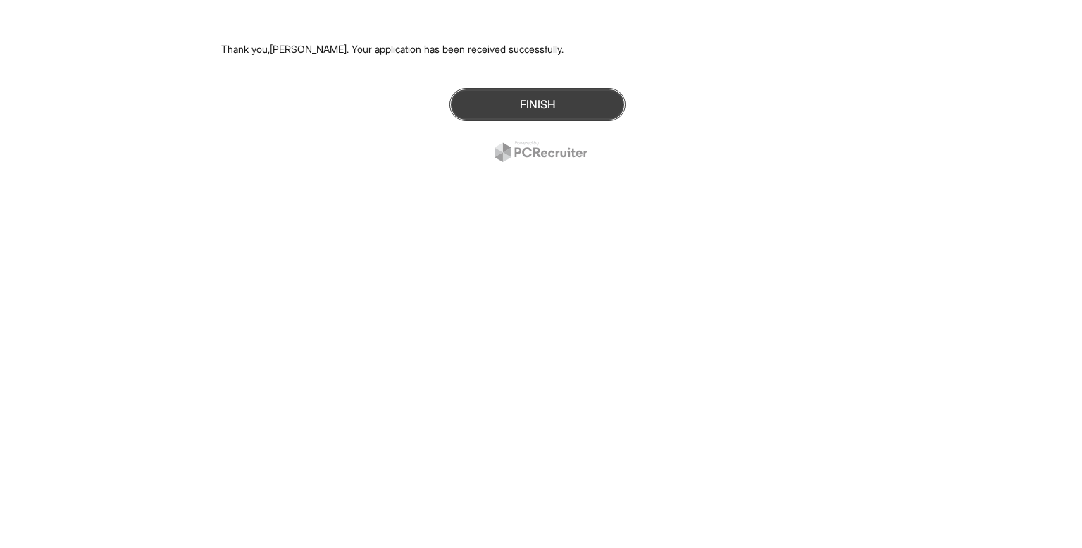
click at [554, 99] on button "Finish" at bounding box center [537, 104] width 176 height 33
